Goal: Information Seeking & Learning: Find specific fact

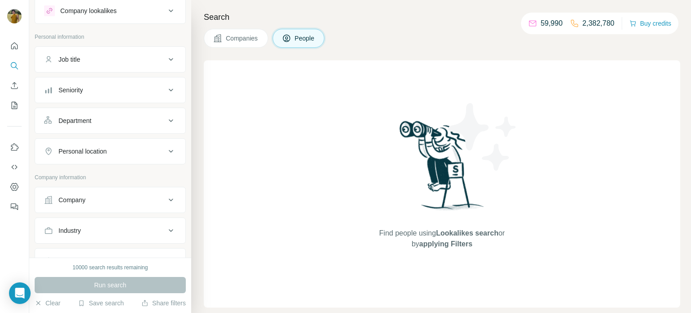
scroll to position [22, 0]
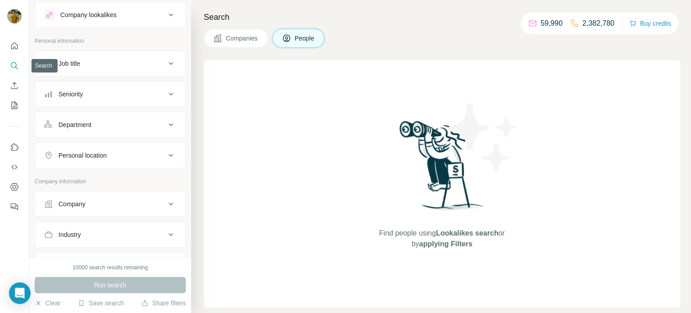
click at [15, 67] on icon "Search" at bounding box center [14, 65] width 6 height 6
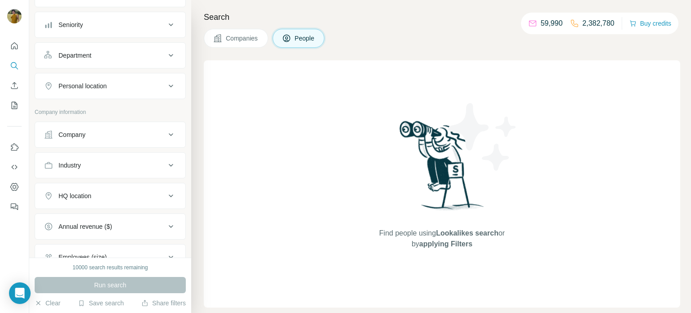
scroll to position [94, 0]
click at [84, 135] on div "Company" at bounding box center [71, 131] width 27 height 9
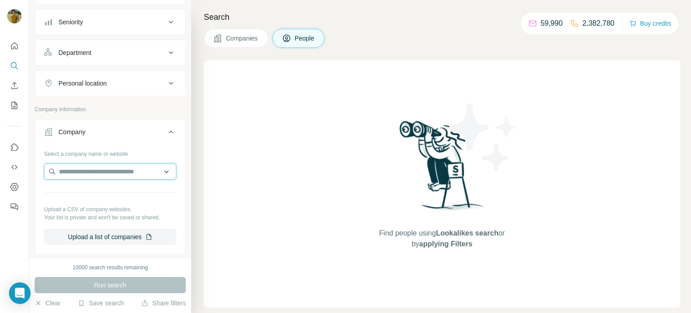
click at [93, 174] on input "text" at bounding box center [110, 171] width 132 height 16
paste input "**********"
type input "**********"
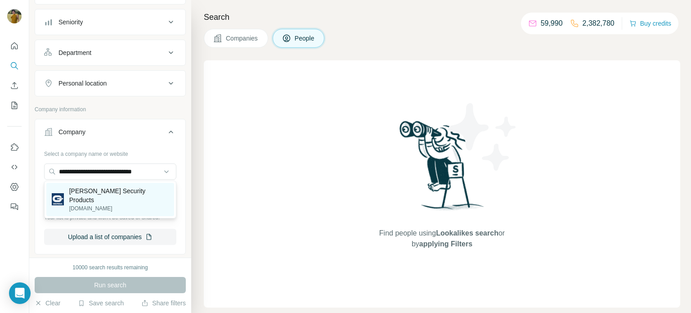
click at [105, 203] on div "[PERSON_NAME] Security Products [DOMAIN_NAME]" at bounding box center [110, 199] width 128 height 33
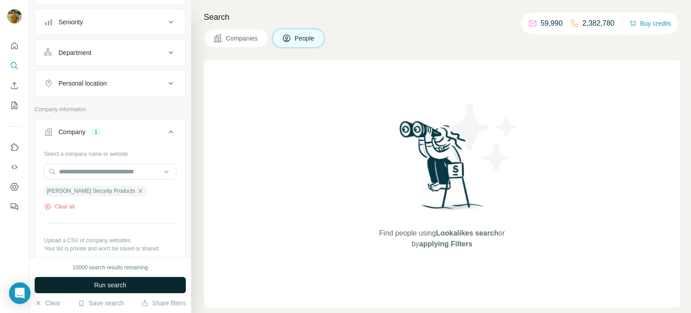
click at [124, 281] on span "Run search" at bounding box center [110, 284] width 32 height 9
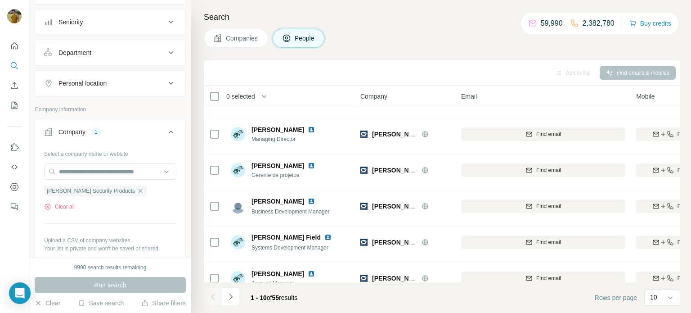
scroll to position [184, 0]
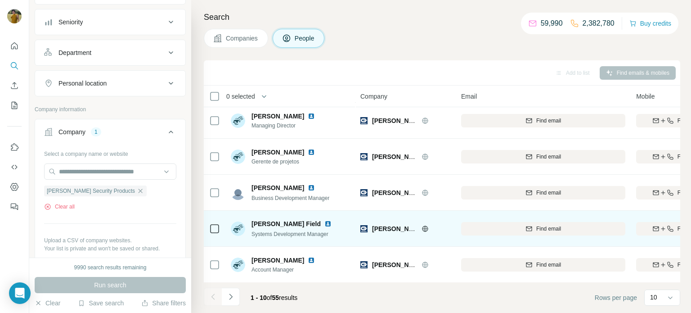
click at [282, 221] on span "[PERSON_NAME] Field" at bounding box center [285, 223] width 69 height 9
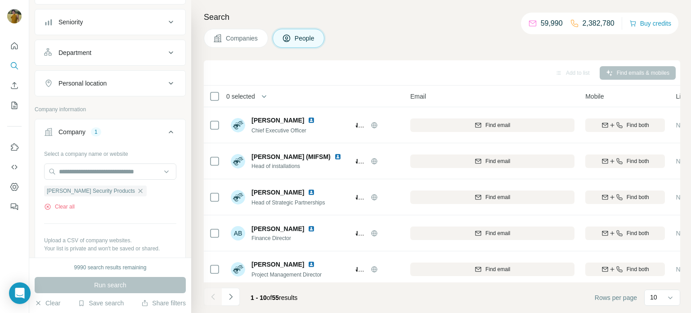
scroll to position [184, 51]
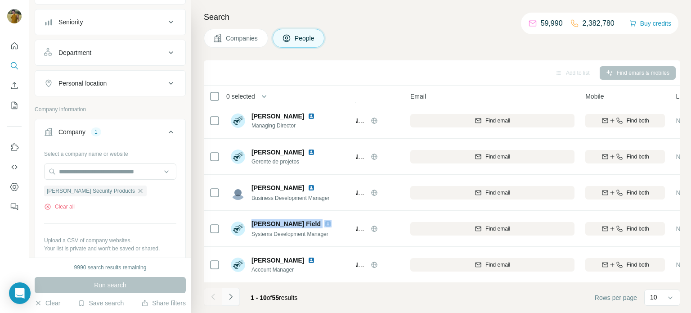
click at [231, 292] on icon "Navigate to next page" at bounding box center [230, 296] width 9 height 9
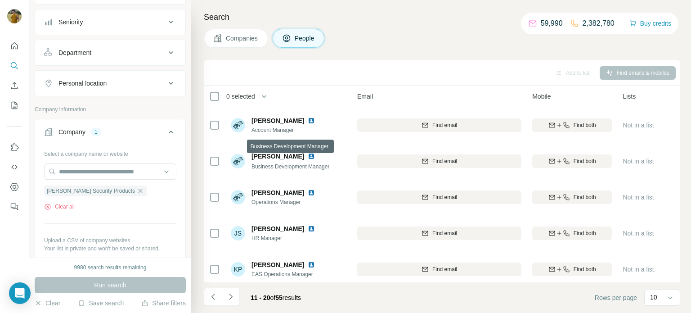
scroll to position [184, 103]
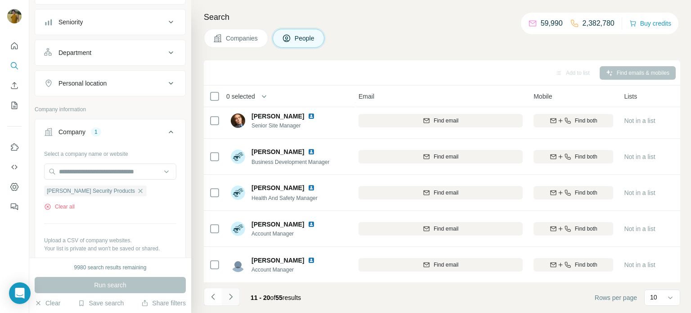
click at [235, 296] on button "Navigate to next page" at bounding box center [231, 296] width 18 height 18
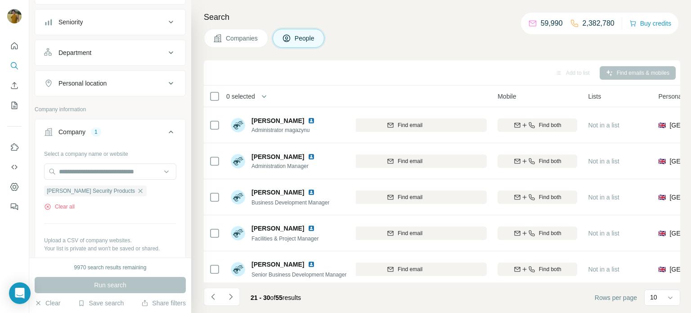
scroll to position [184, 139]
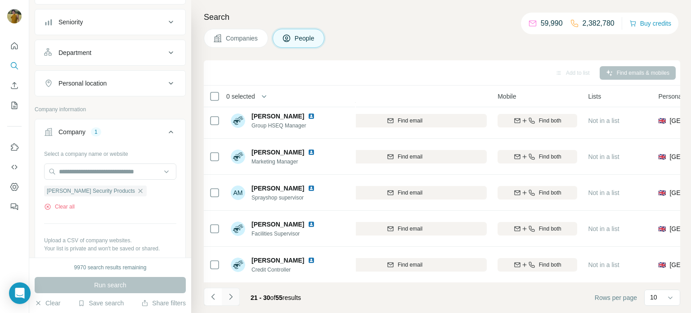
click at [234, 294] on icon "Navigate to next page" at bounding box center [230, 296] width 9 height 9
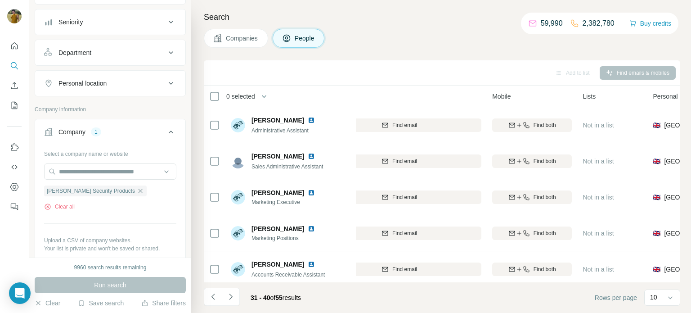
scroll to position [184, 144]
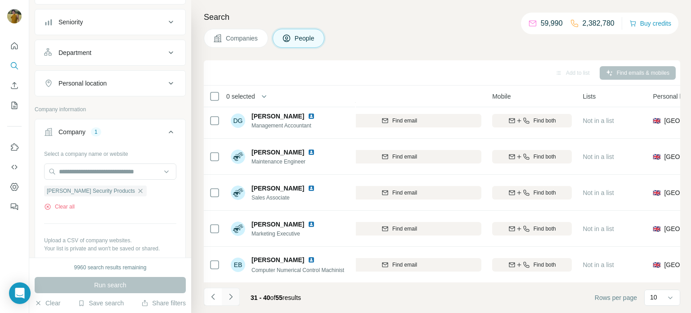
click at [231, 300] on icon "Navigate to next page" at bounding box center [230, 296] width 9 height 9
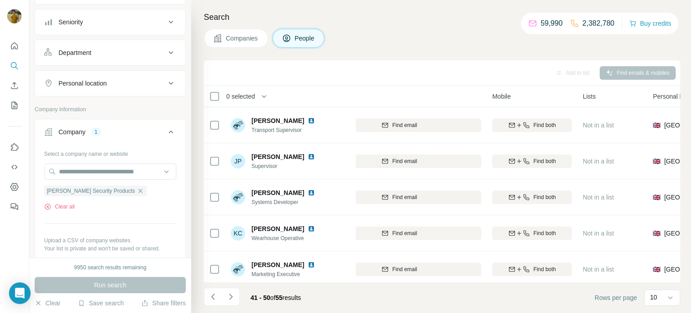
scroll to position [0, 151]
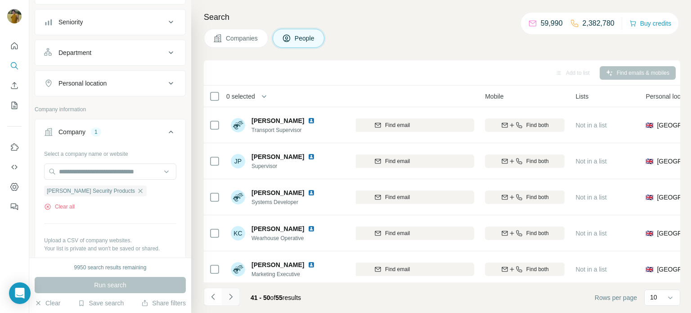
click at [233, 298] on icon "Navigate to next page" at bounding box center [230, 296] width 9 height 9
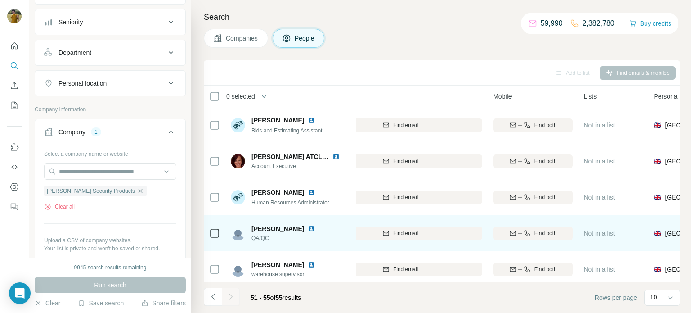
scroll to position [0, 142]
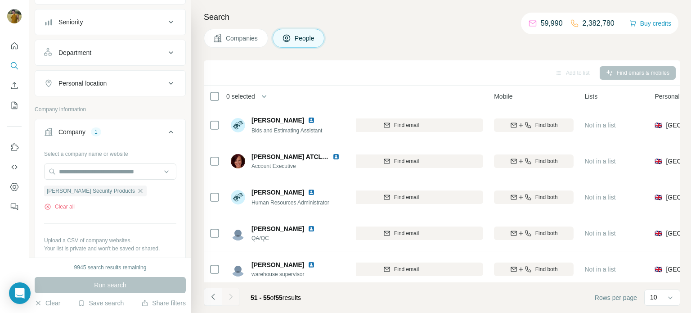
click at [216, 297] on icon "Navigate to previous page" at bounding box center [213, 296] width 9 height 9
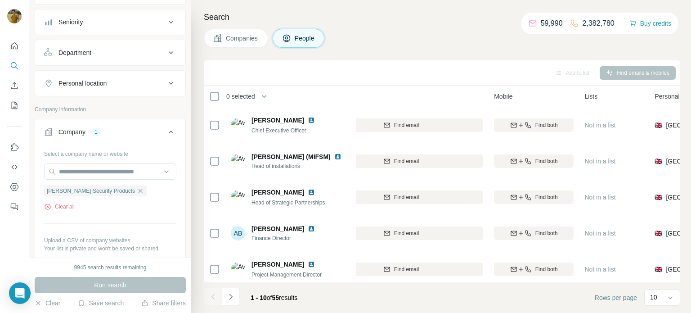
click at [216, 297] on div at bounding box center [213, 296] width 18 height 18
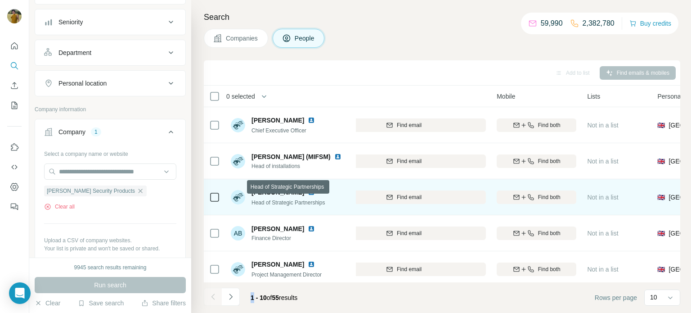
scroll to position [0, 146]
